Goal: Task Accomplishment & Management: Use online tool/utility

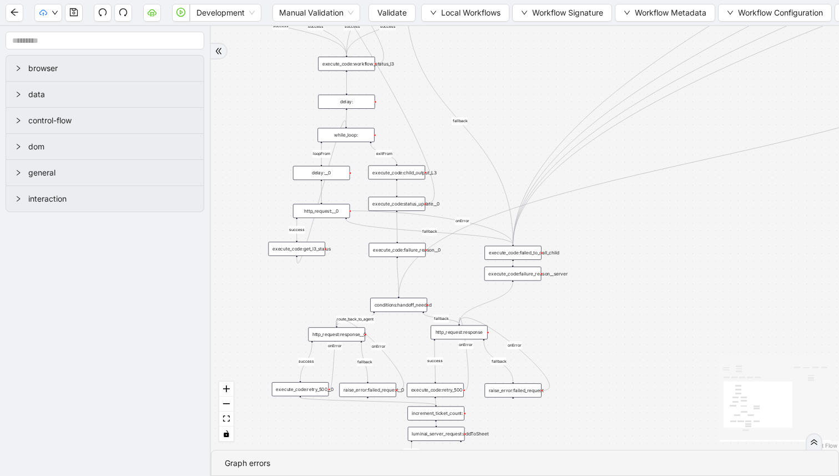
drag, startPoint x: 587, startPoint y: 179, endPoint x: 601, endPoint y: 250, distance: 72.4
click at [601, 246] on div "success fallback fallback route_back_to_agent success fallback success loopFrom…" at bounding box center [525, 237] width 628 height 423
drag, startPoint x: 495, startPoint y: 100, endPoint x: 496, endPoint y: 112, distance: 11.8
click at [496, 111] on div "success fallback fallback route_back_to_agent success fallback success loopFrom…" at bounding box center [525, 237] width 628 height 423
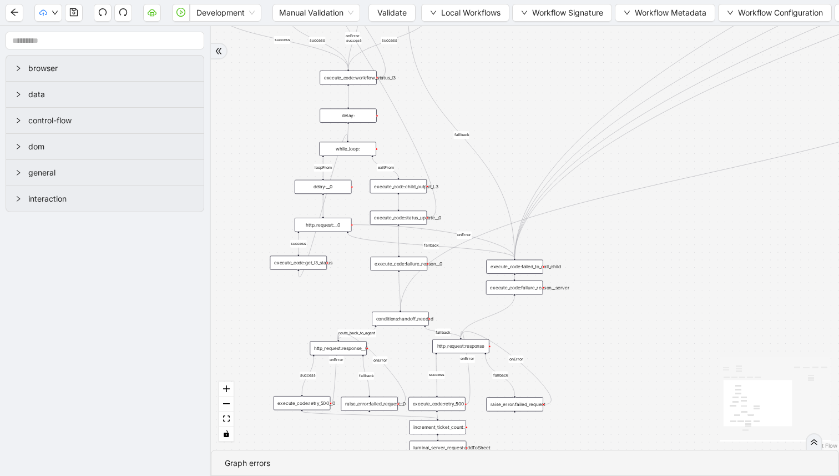
click at [404, 185] on div "execute_code:child_output_L3" at bounding box center [398, 186] width 57 height 14
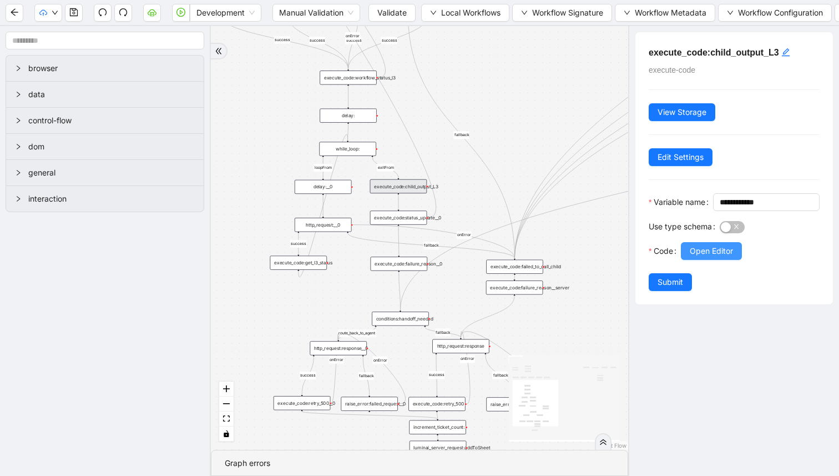
click at [684, 260] on button "Open Editor" at bounding box center [711, 251] width 61 height 18
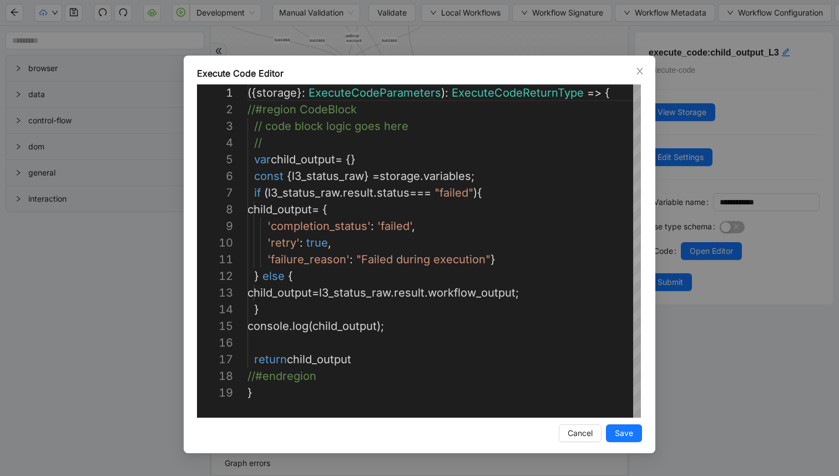
scroll to position [167, 0]
click at [455, 47] on div "Execute Code Editor 1 2 3 4 5 6 7 8 9 10 11 12 13 14 15 16 17 18 19 ({ storage …" at bounding box center [419, 238] width 839 height 476
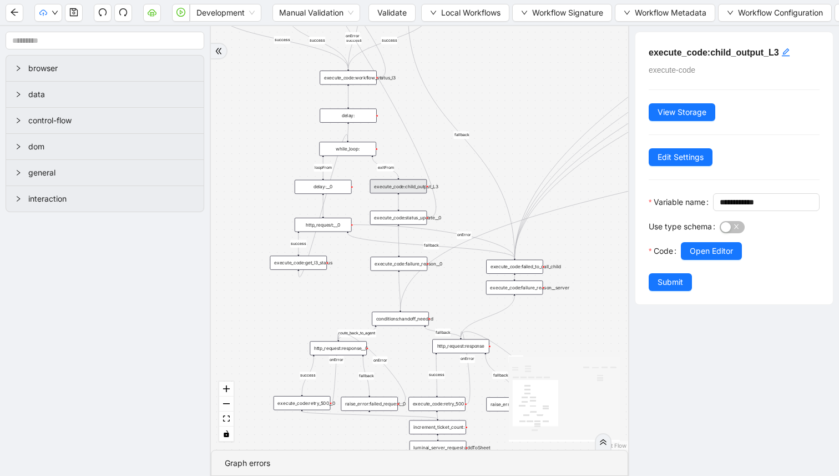
click at [390, 218] on div "execute_code:status_update__0" at bounding box center [398, 217] width 57 height 14
click at [704, 257] on span "Open Editor" at bounding box center [711, 251] width 43 height 12
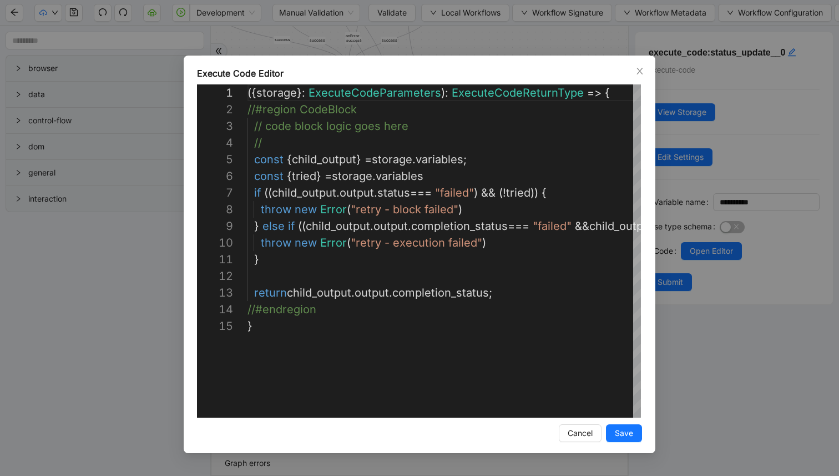
click at [734, 190] on div "Execute Code Editor 1 2 3 4 5 6 7 8 9 10 11 12 13 14 15 ({ storage }: ExecuteCo…" at bounding box center [419, 238] width 839 height 476
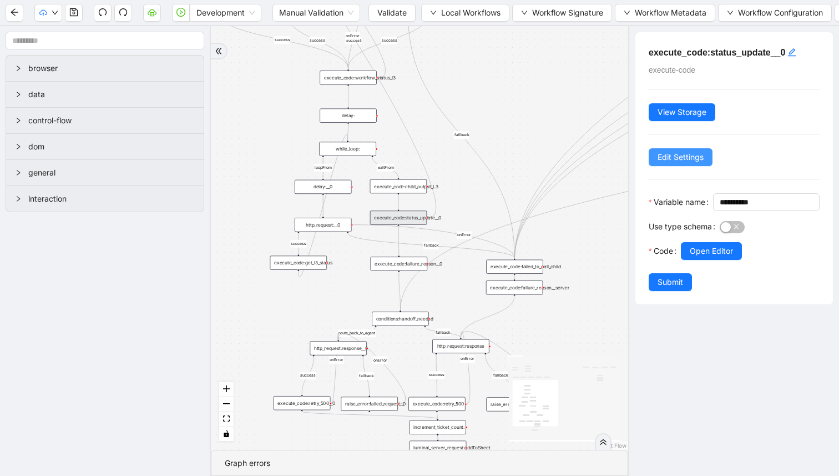
click at [690, 159] on span "Edit Settings" at bounding box center [681, 157] width 46 height 12
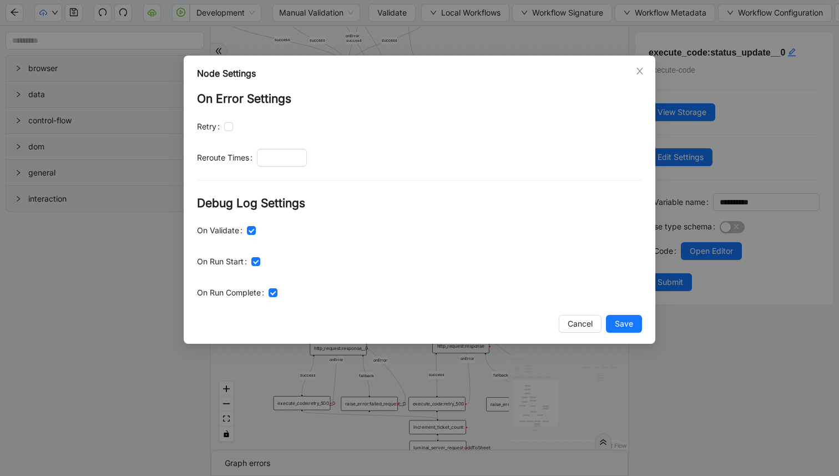
click at [223, 129] on label "Retry" at bounding box center [210, 127] width 27 height 18
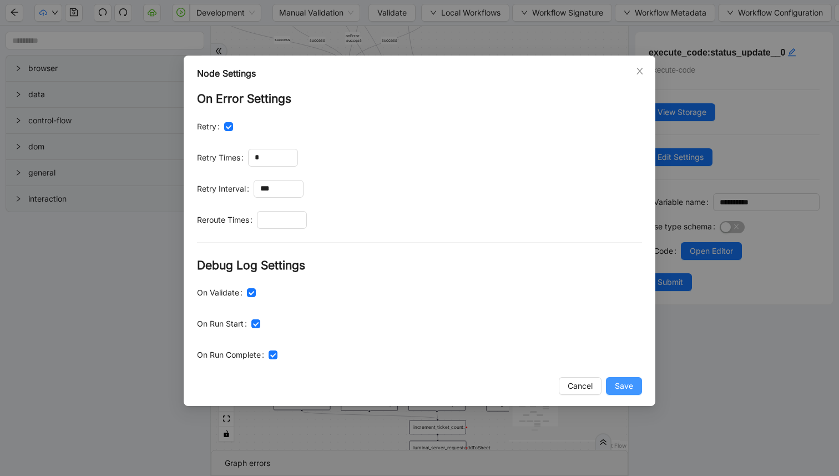
click at [614, 388] on button "Save" at bounding box center [624, 386] width 36 height 18
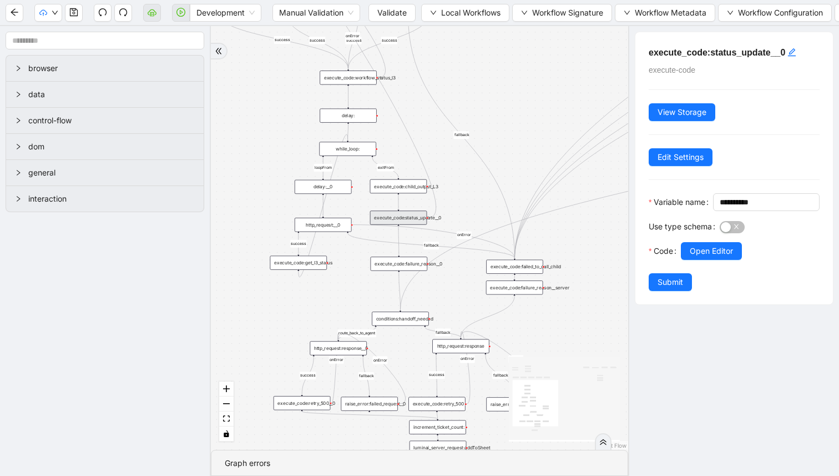
click at [619, 379] on div "Node Settings On Error Settings Retry Retry Times * Retry Interval *** Reroute …" at bounding box center [419, 238] width 839 height 476
click at [662, 288] on span "Submit" at bounding box center [671, 282] width 26 height 12
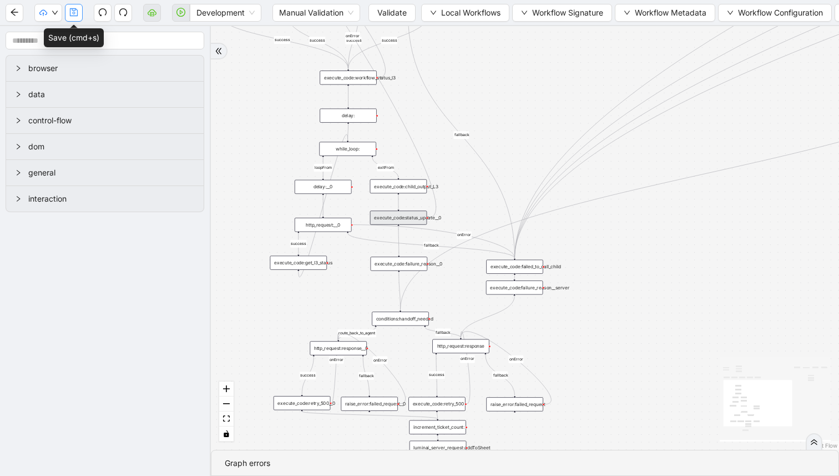
click at [67, 14] on button "button" at bounding box center [74, 13] width 18 height 18
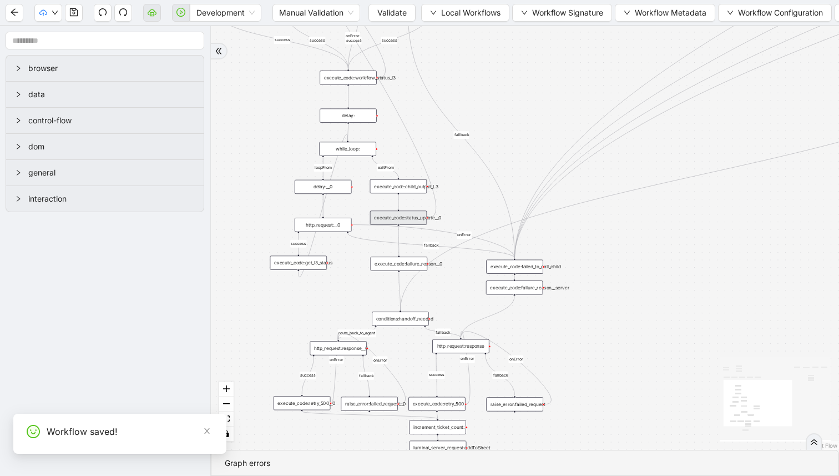
click at [406, 219] on div "execute_code:status_update__0" at bounding box center [398, 217] width 57 height 14
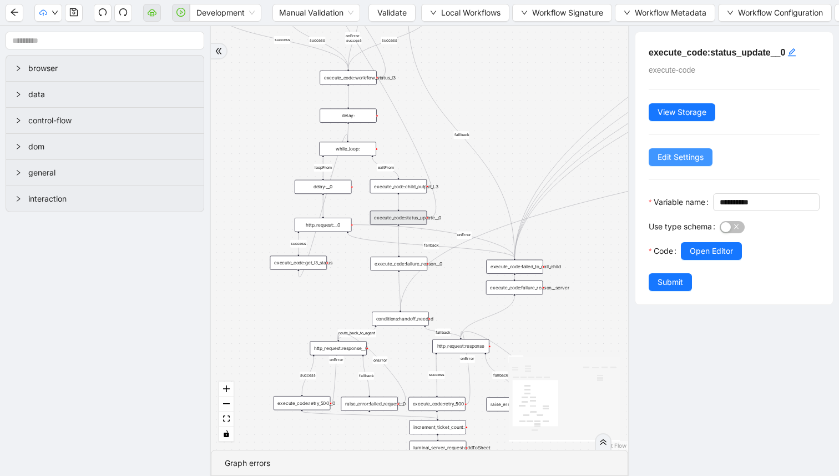
click at [698, 155] on span "Edit Settings" at bounding box center [681, 157] width 46 height 12
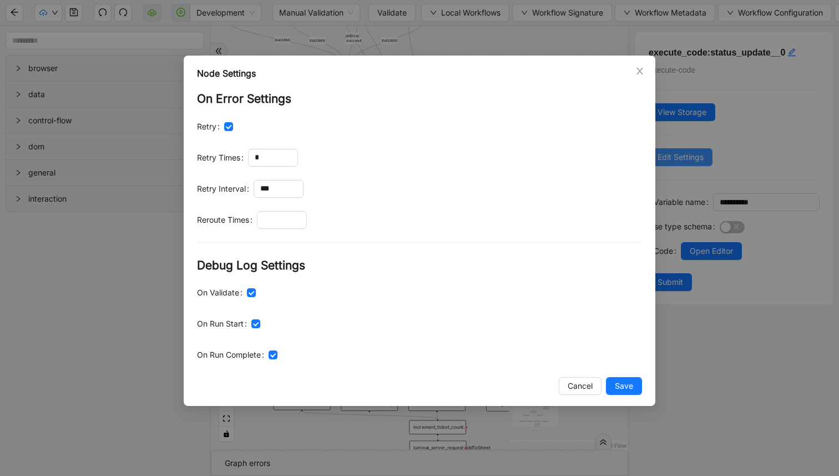
click at [698, 155] on div "Node Settings On Error Settings Retry Retry Times * Retry Interval *** Reroute …" at bounding box center [419, 238] width 839 height 476
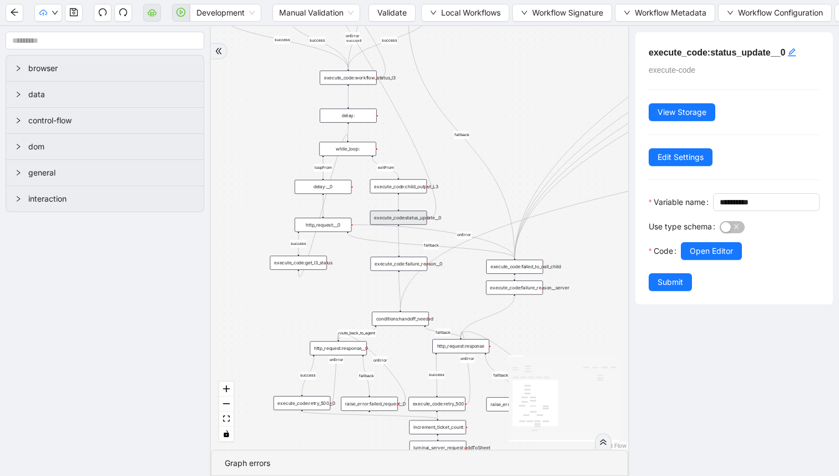
click at [699, 273] on div at bounding box center [750, 266] width 139 height 13
click at [697, 257] on span "Open Editor" at bounding box center [711, 251] width 43 height 12
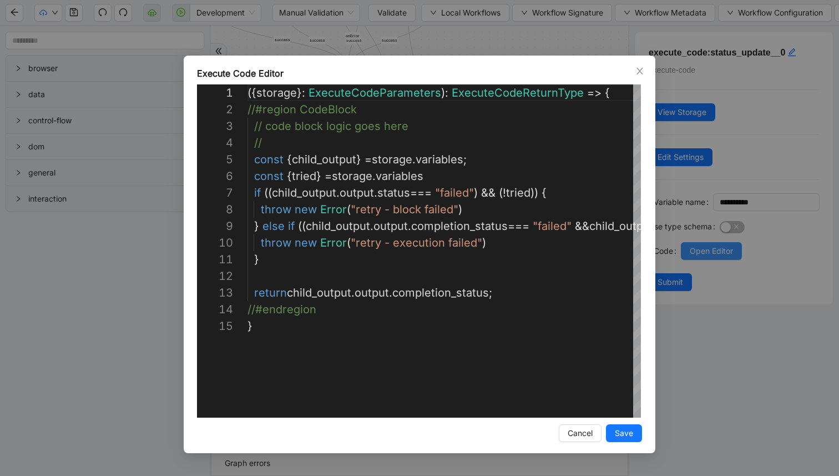
click at [697, 273] on div "Execute Code Editor 1 2 3 4 5 6 7 8 9 10 11 12 13 14 15 ({ storage }: ExecuteCo…" at bounding box center [419, 238] width 839 height 476
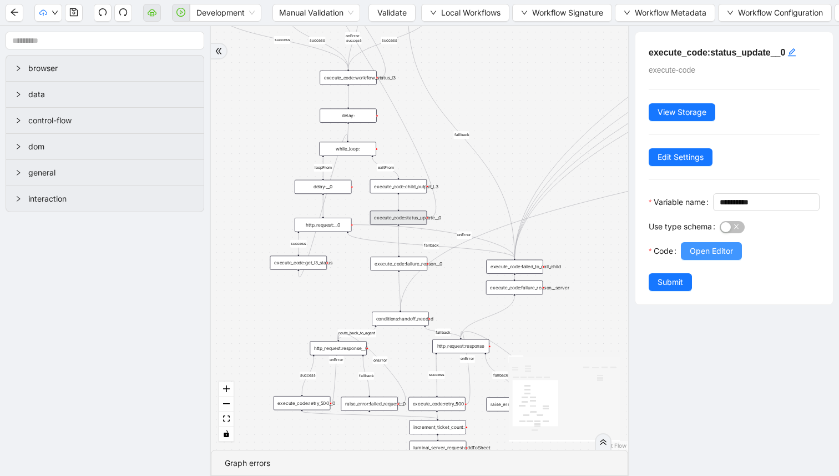
click at [700, 257] on span "Open Editor" at bounding box center [711, 251] width 43 height 12
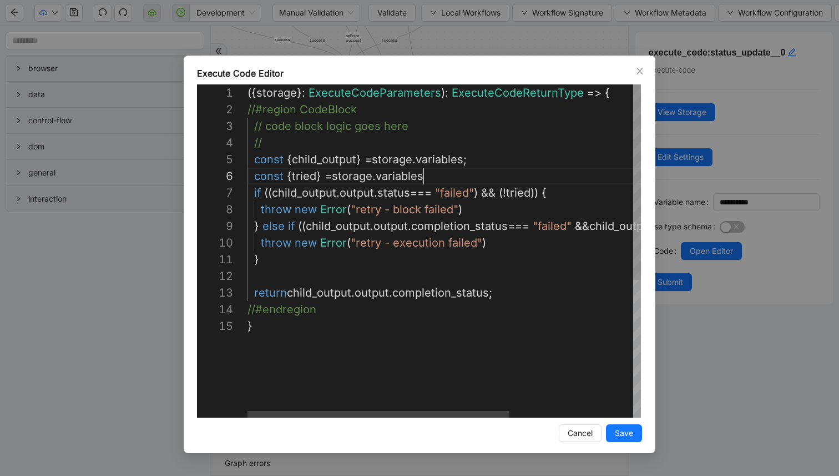
click at [451, 183] on div "({ storage }: ExecuteCodeParameters ): ExecuteCodeReturnType => { //#region Cod…" at bounding box center [537, 367] width 578 height 566
click at [460, 170] on div "({ storage }: ExecuteCodeParameters ): ExecuteCodeReturnType => { //#region Cod…" at bounding box center [537, 367] width 578 height 566
click at [487, 160] on div "({ storage }: ExecuteCodeParameters ): ExecuteCodeReturnType => { //#region Cod…" at bounding box center [537, 367] width 578 height 566
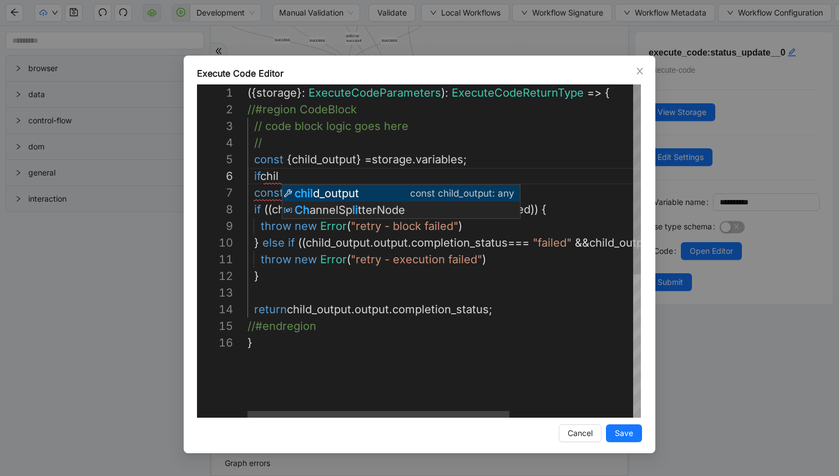
scroll to position [83, 80]
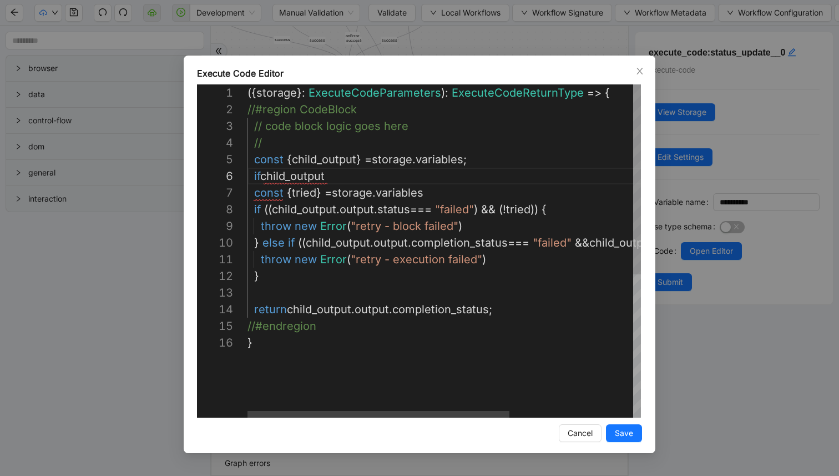
click at [263, 176] on div "({ storage }: ExecuteCodeParameters ): ExecuteCodeReturnType => { //#region Cod…" at bounding box center [537, 375] width 578 height 583
click at [346, 178] on div "({ storage }: ExecuteCodeParameters ): ExecuteCodeReturnType => { //#region Cod…" at bounding box center [537, 375] width 578 height 583
drag, startPoint x: 423, startPoint y: 179, endPoint x: 254, endPoint y: 171, distance: 170.0
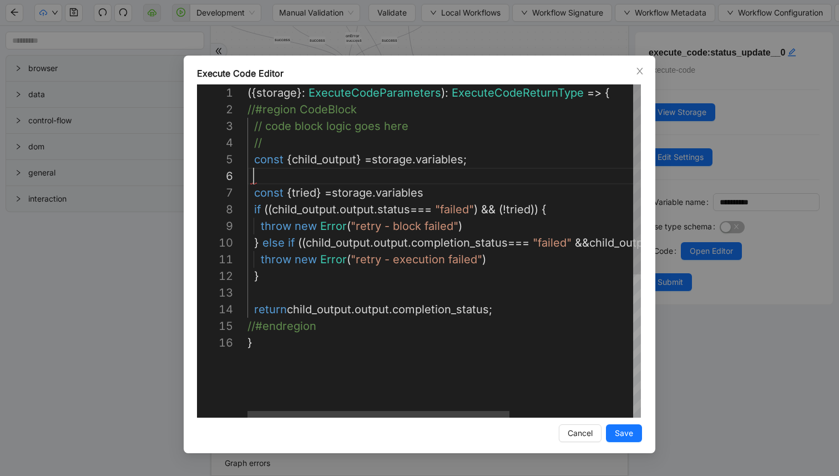
click at [442, 193] on div "({ storage }: ExecuteCodeParameters ): ExecuteCodeReturnType => { //#region Cod…" at bounding box center [537, 375] width 578 height 583
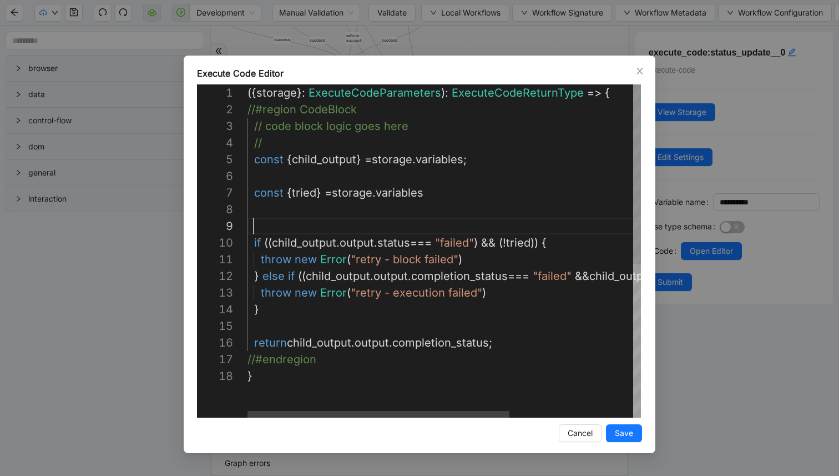
paste textarea "**********"
click at [379, 176] on div "({ storage }: ExecuteCodeParameters ): ExecuteCodeReturnType => { //#region Cod…" at bounding box center [537, 392] width 578 height 616
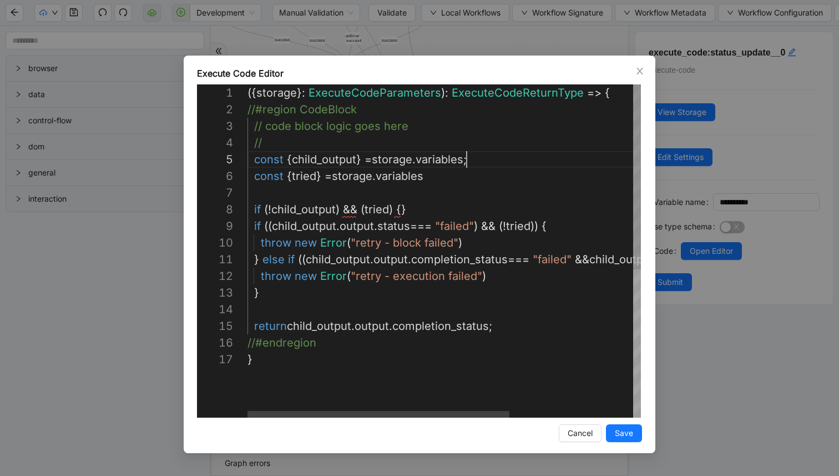
click at [411, 206] on div "({ storage }: ExecuteCodeParameters ): ExecuteCodeReturnType => { //#region Cod…" at bounding box center [537, 383] width 578 height 599
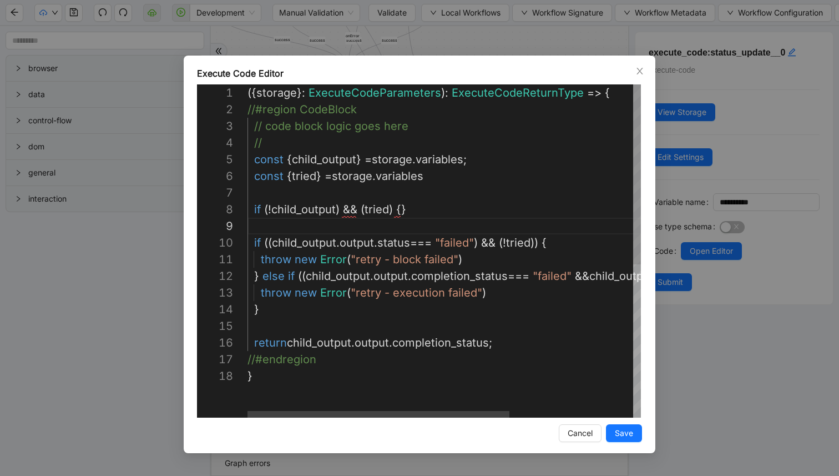
click at [364, 210] on div "({ storage }: ExecuteCodeParameters ): ExecuteCodeReturnType => { //#region Cod…" at bounding box center [537, 392] width 578 height 616
click at [339, 213] on div "({ storage }: ExecuteCodeParameters ): ExecuteCodeReturnType => { //#region Cod…" at bounding box center [537, 392] width 578 height 616
click at [413, 208] on div "({ storage }: ExecuteCodeParameters ): ExecuteCodeReturnType => { //#region Cod…" at bounding box center [537, 392] width 578 height 616
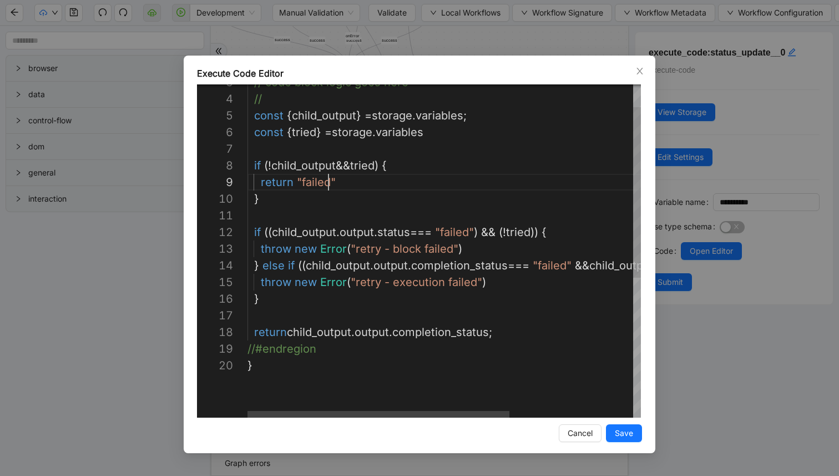
scroll to position [133, 81]
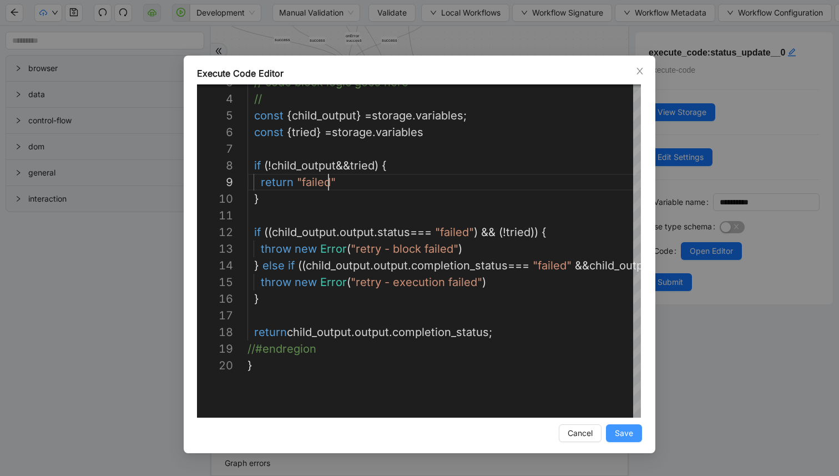
type textarea "**********"
click at [627, 428] on span "Save" at bounding box center [624, 433] width 18 height 12
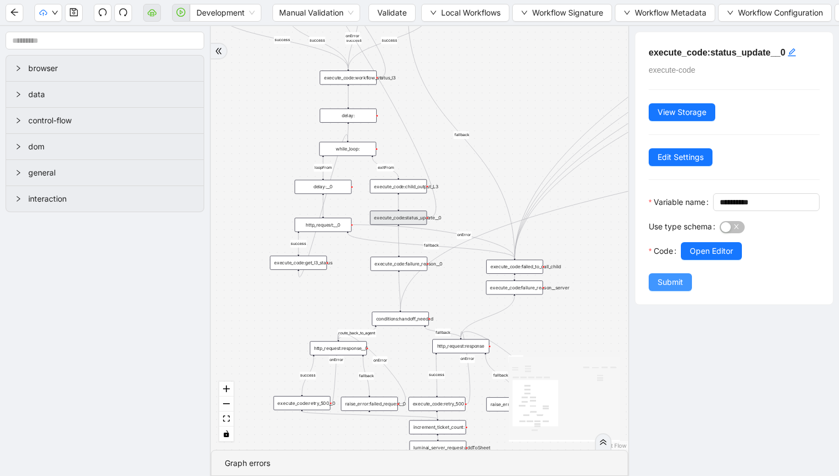
click at [670, 288] on span "Submit" at bounding box center [671, 282] width 26 height 12
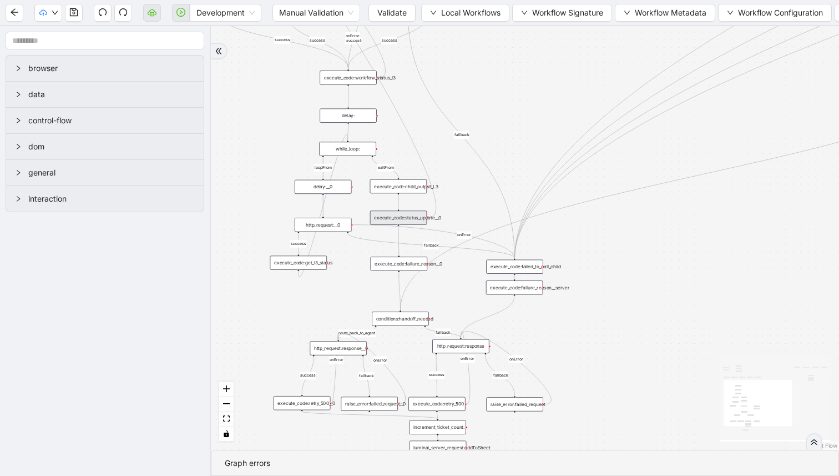
click at [405, 266] on div "execute_code:failure_reason__0" at bounding box center [399, 263] width 57 height 14
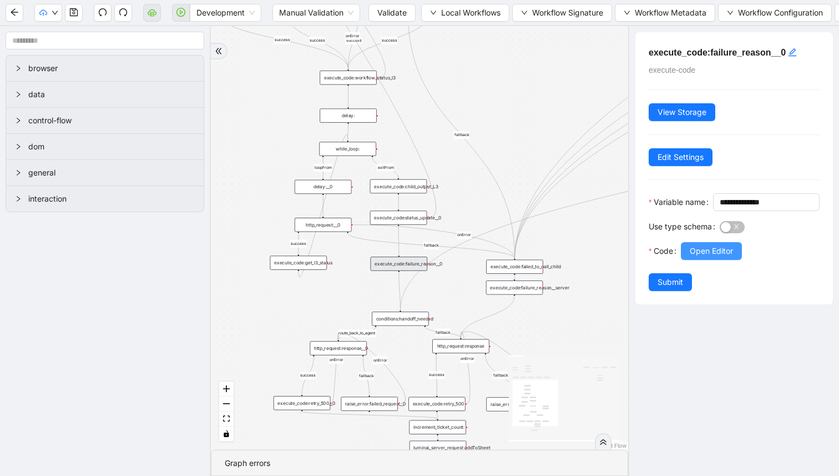
click at [698, 257] on span "Open Editor" at bounding box center [711, 251] width 43 height 12
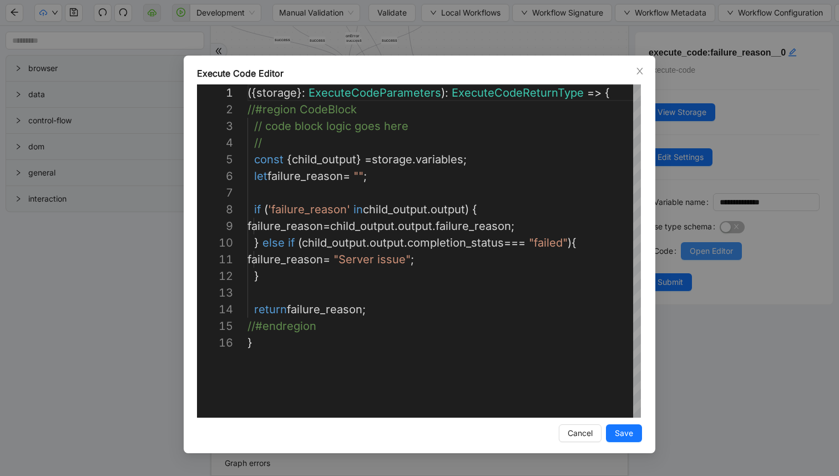
scroll to position [167, 0]
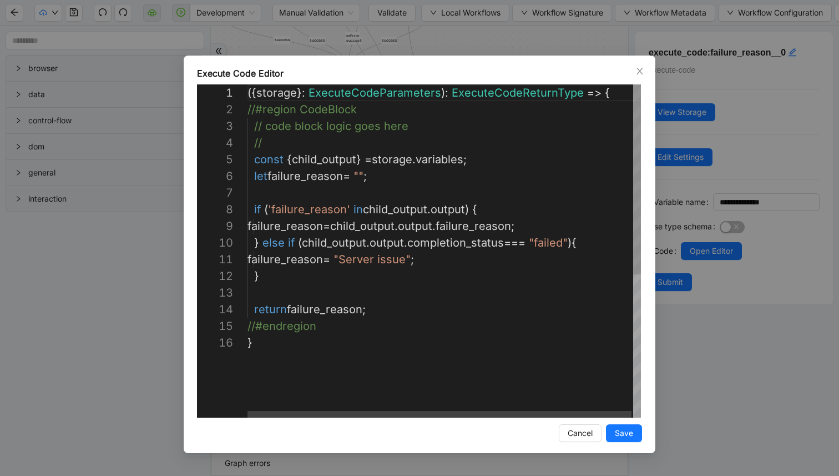
click at [417, 170] on div "({ storage }: ExecuteCodeParameters ): ExecuteCodeReturnType => { //#region Cod…" at bounding box center [445, 375] width 395 height 583
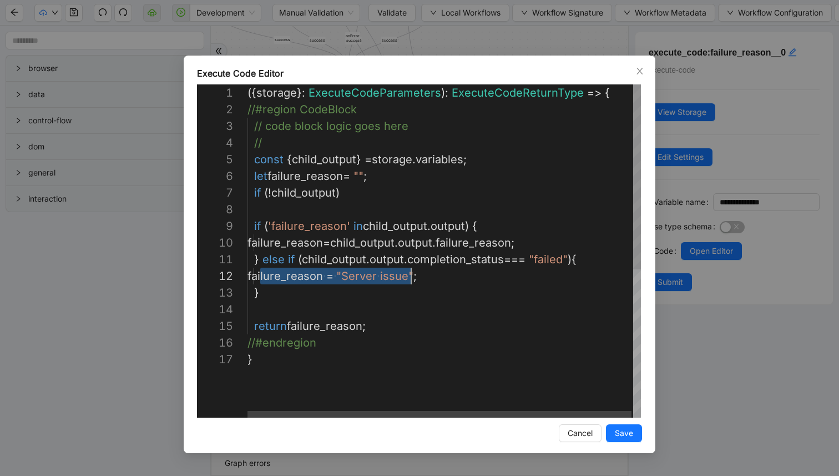
scroll to position [17, 175]
drag, startPoint x: 261, startPoint y: 276, endPoint x: 421, endPoint y: 272, distance: 160.5
click at [335, 195] on div "({ storage }: ExecuteCodeParameters ): ExecuteCodeReturnType => { //#region Cod…" at bounding box center [445, 383] width 395 height 599
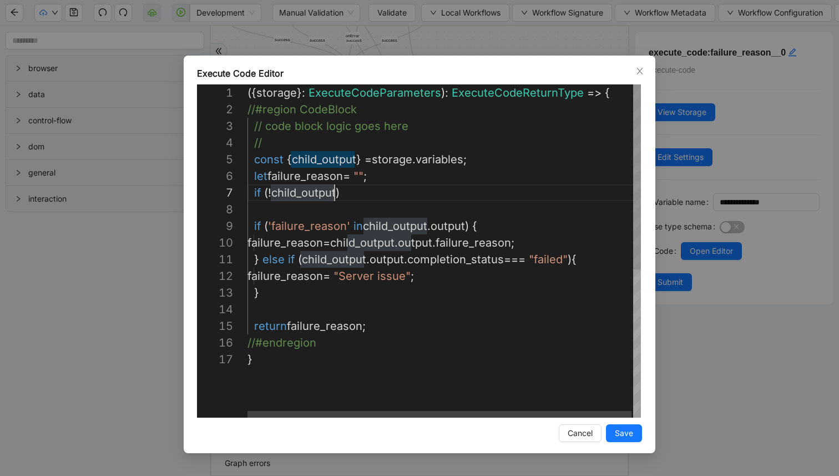
click at [389, 196] on div "({ storage }: ExecuteCodeParameters ): ExecuteCodeReturnType => { //#region Cod…" at bounding box center [445, 383] width 395 height 599
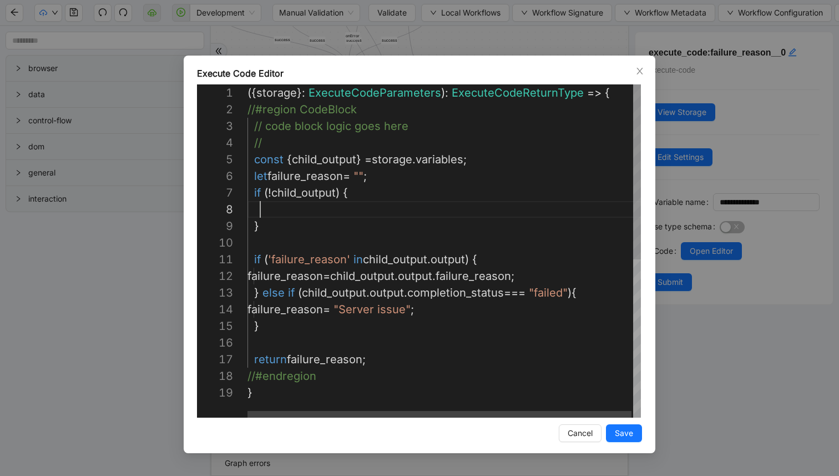
paste textarea "**********"
click at [260, 206] on div "({ storage }: ExecuteCodeParameters ): ExecuteCodeReturnType => { //#region Cod…" at bounding box center [445, 400] width 395 height 633
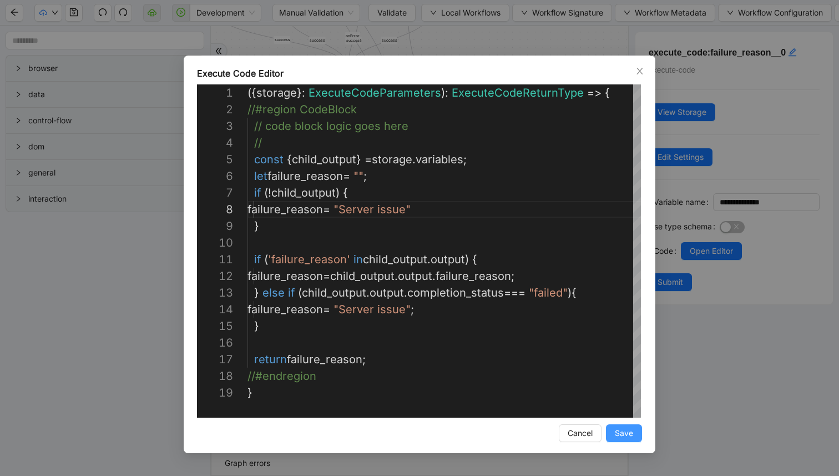
click at [621, 427] on span "Save" at bounding box center [624, 433] width 18 height 12
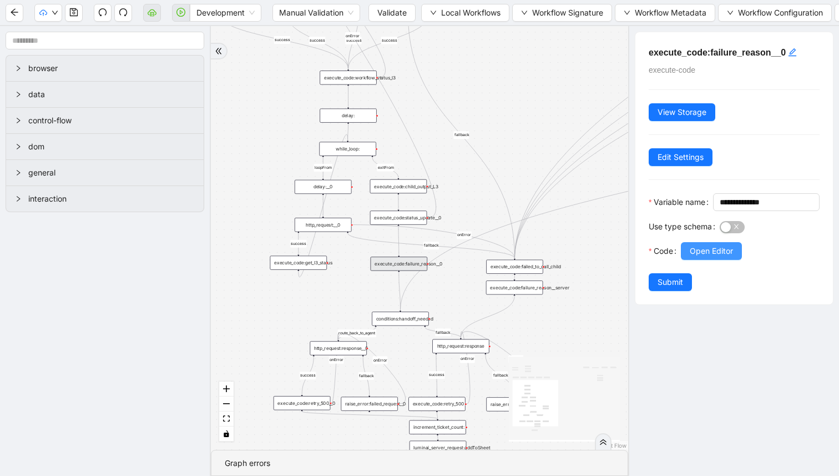
click at [702, 259] on button "Open Editor" at bounding box center [711, 251] width 61 height 18
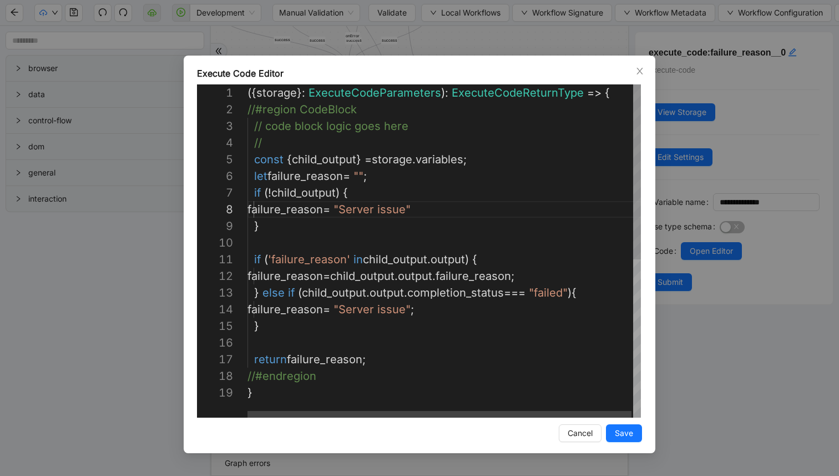
scroll to position [0, 6]
click at [253, 257] on div "({ storage }: ExecuteCodeParameters ): ExecuteCodeReturnType => { //#region Cod…" at bounding box center [445, 400] width 395 height 633
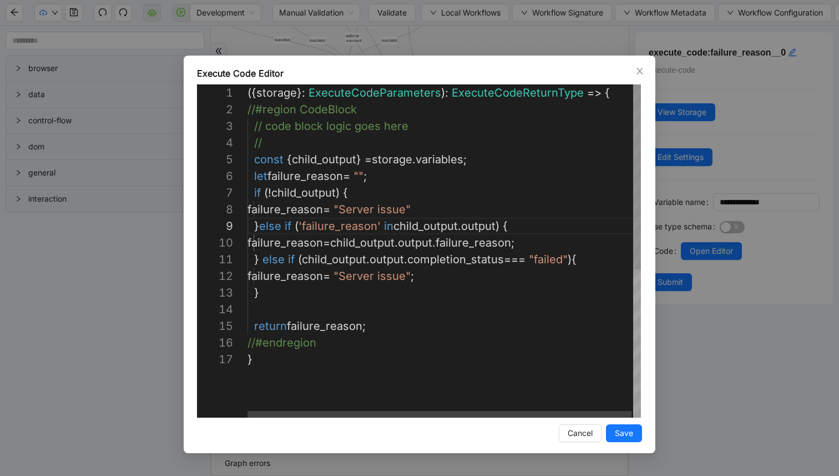
scroll to position [133, 14]
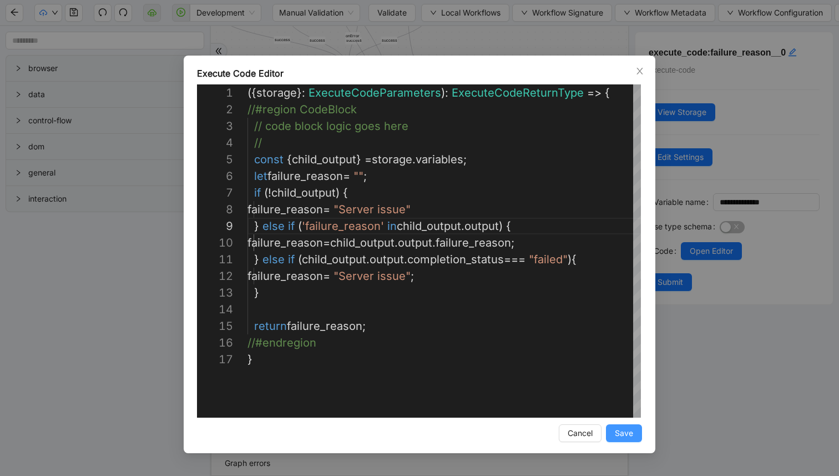
type textarea "**********"
click at [624, 427] on span "Save" at bounding box center [624, 433] width 18 height 12
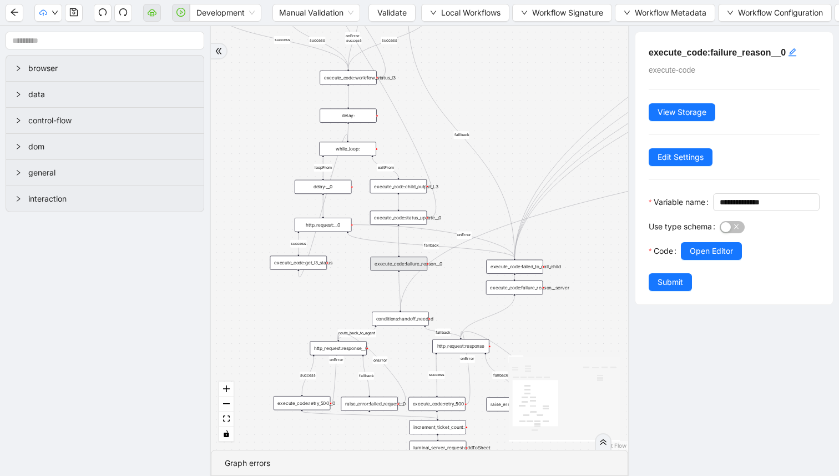
click at [668, 288] on span "Submit" at bounding box center [671, 282] width 26 height 12
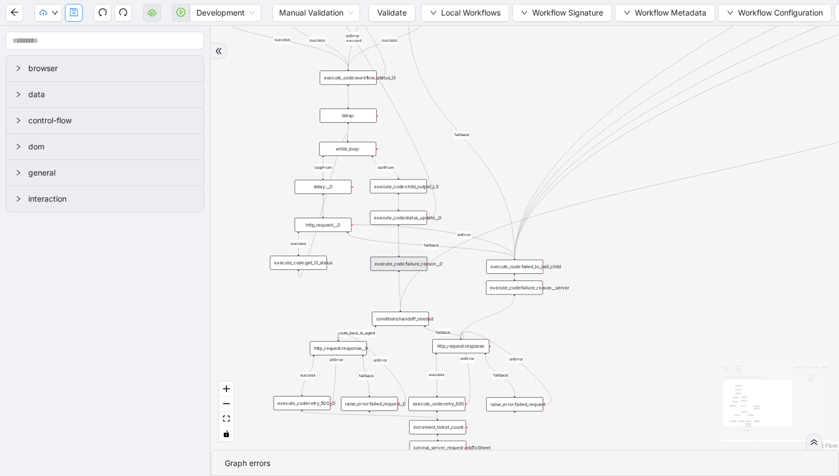
click at [73, 14] on icon "save" at bounding box center [73, 12] width 9 height 9
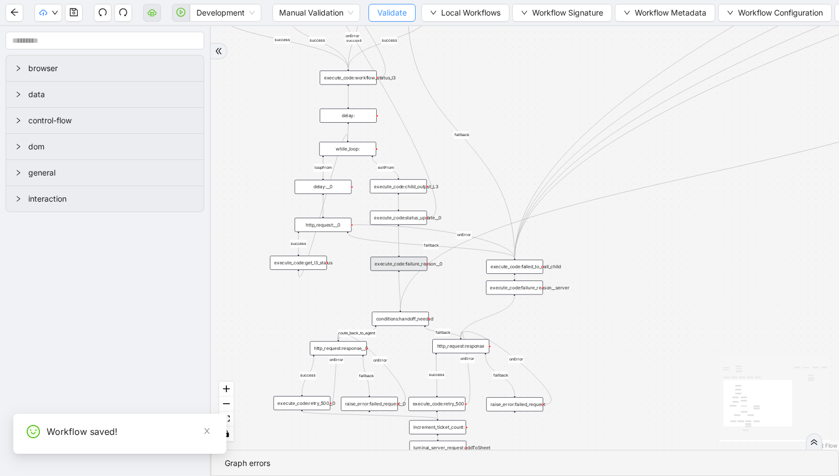
click at [381, 10] on span "Validate" at bounding box center [391, 13] width 29 height 12
click at [56, 14] on icon "down" at bounding box center [55, 12] width 7 height 7
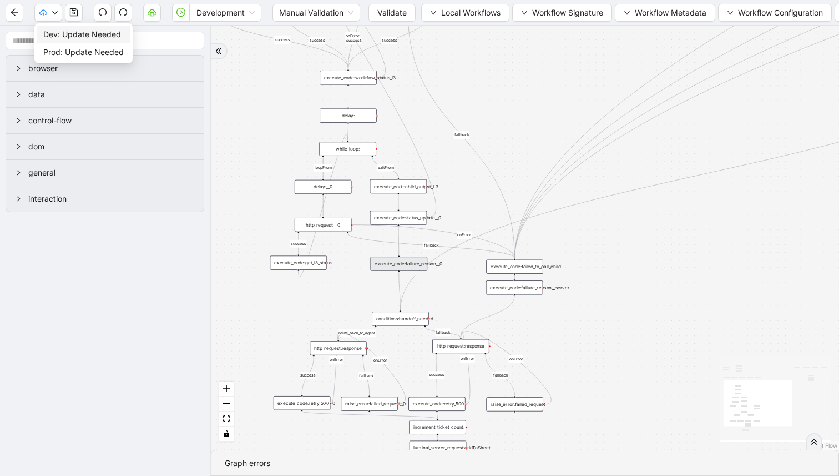
click at [54, 34] on span "Dev: Update Needed" at bounding box center [83, 34] width 80 height 12
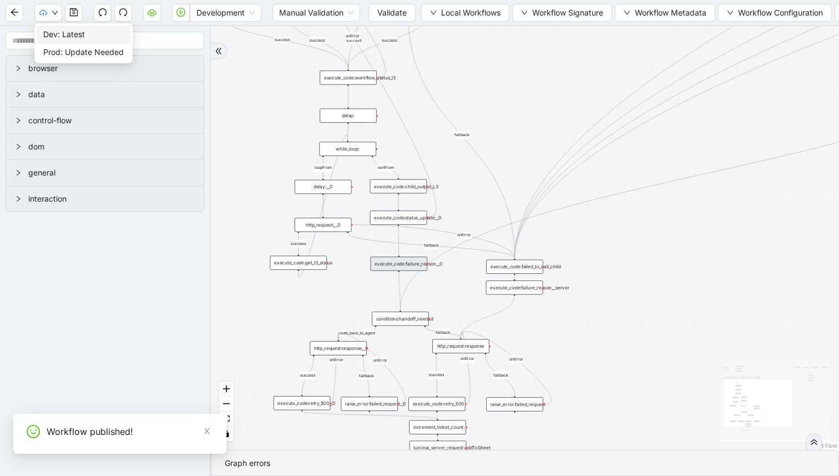
click at [51, 18] on button "button" at bounding box center [48, 13] width 28 height 18
click at [60, 48] on span "Prod: Update Needed" at bounding box center [83, 52] width 80 height 12
